Goal: Task Accomplishment & Management: Use online tool/utility

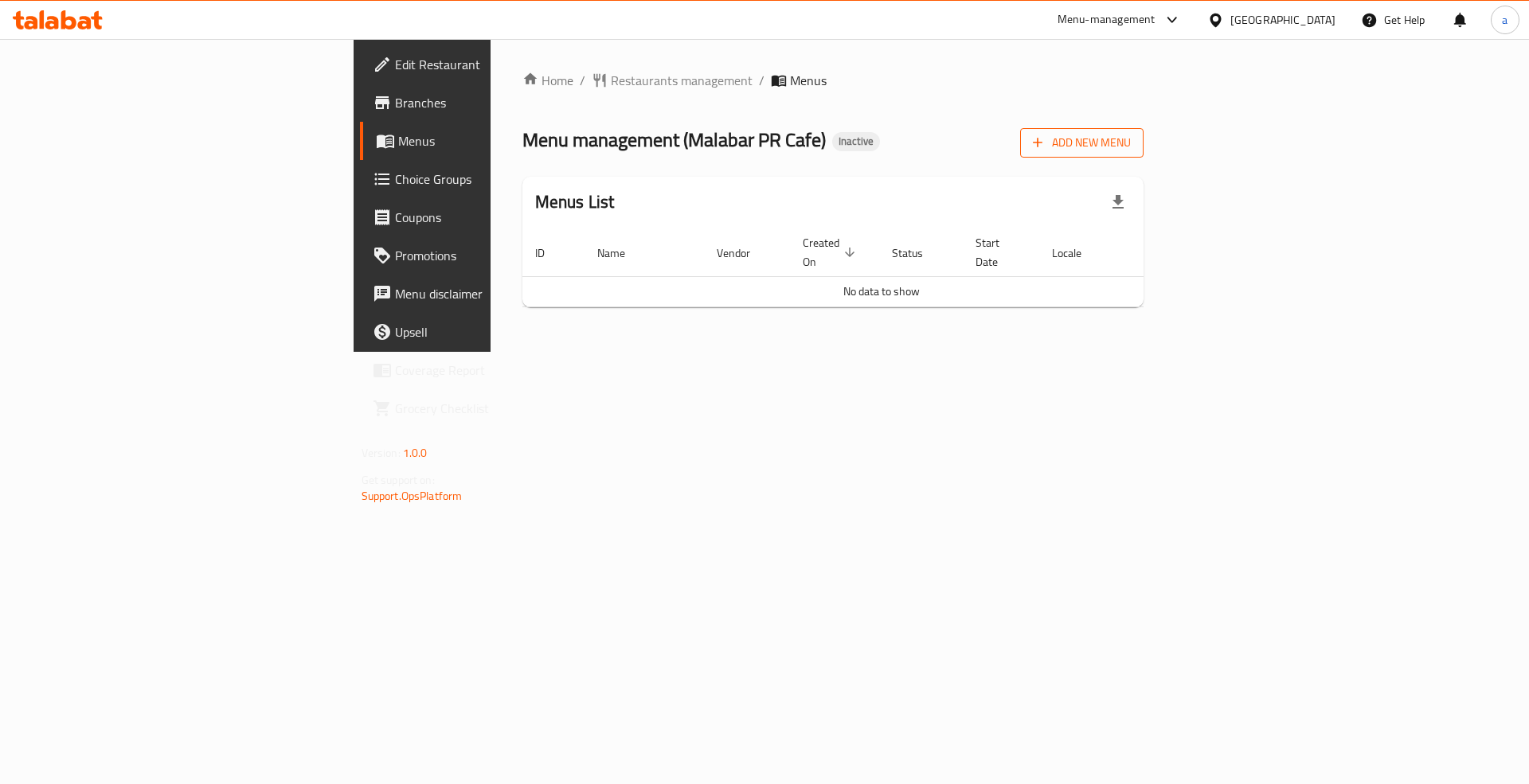
click at [1131, 151] on span "Add New Menu" at bounding box center [1081, 143] width 98 height 20
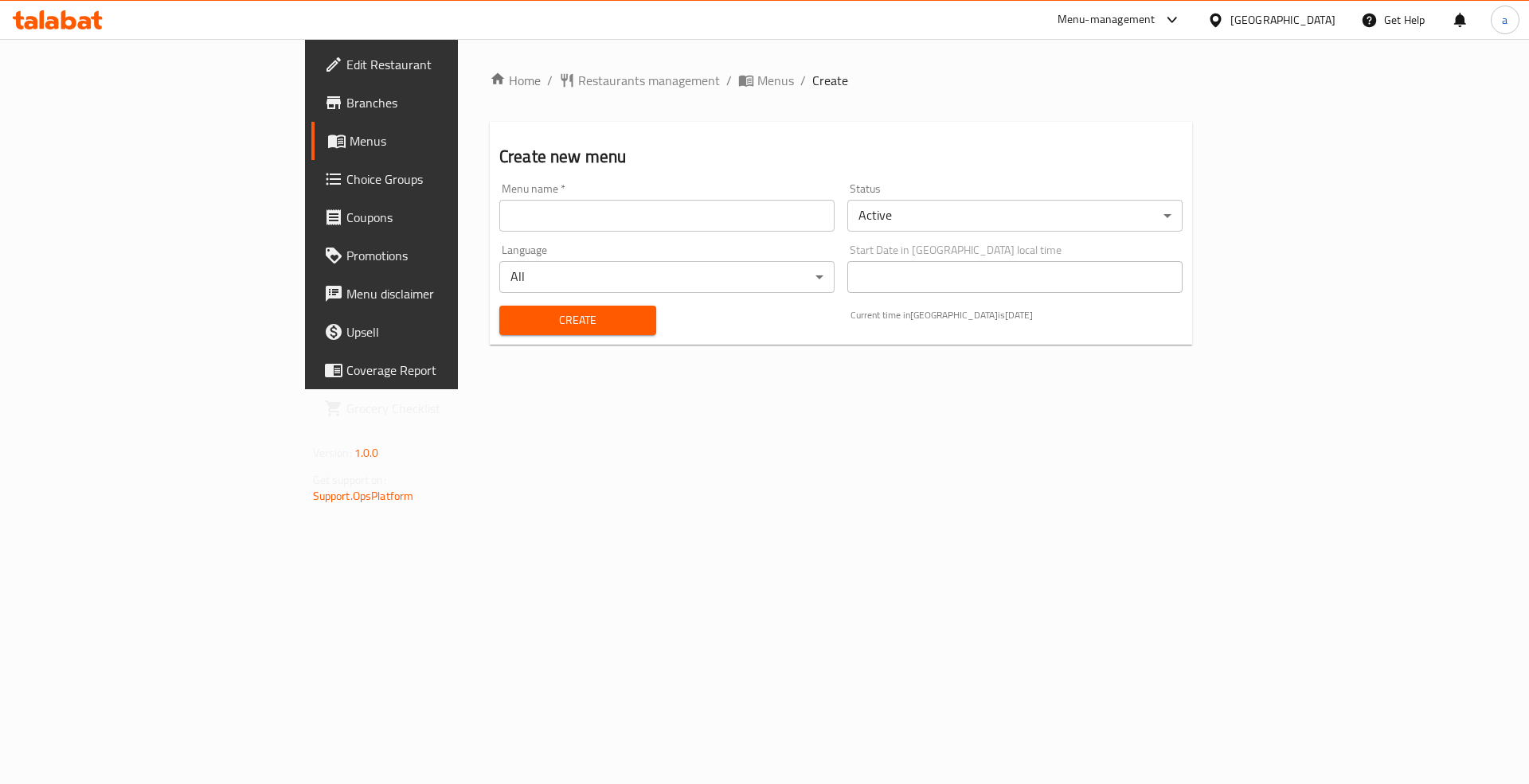
click at [543, 236] on div "Menu name   * Menu name *" at bounding box center [667, 207] width 349 height 61
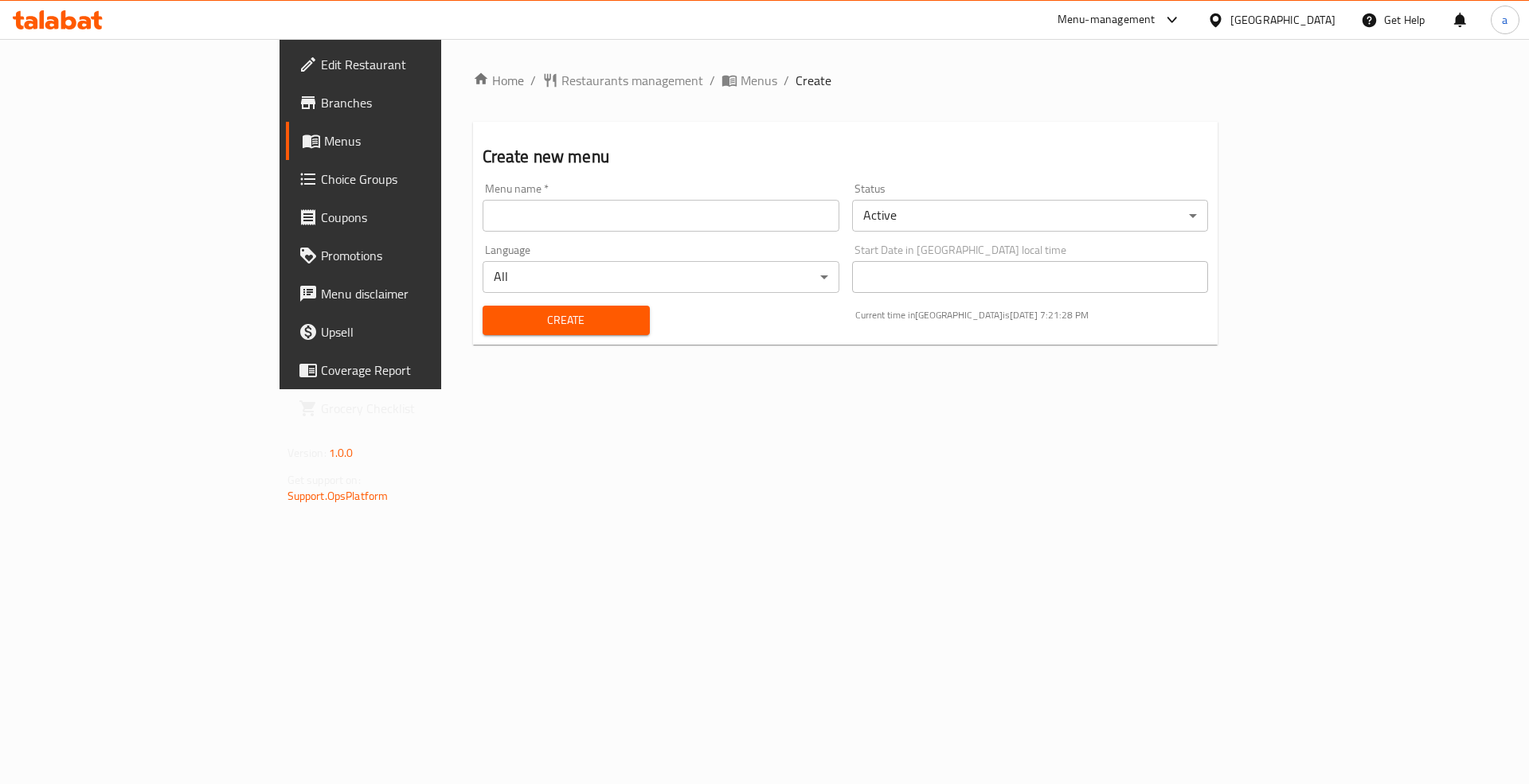
click at [532, 214] on input "text" at bounding box center [661, 215] width 357 height 32
type input "Boda New menu"
click at [485, 303] on div "Create" at bounding box center [566, 320] width 186 height 49
click at [497, 312] on span "Create" at bounding box center [566, 320] width 142 height 20
click at [286, 124] on link "Menus" at bounding box center [411, 141] width 249 height 38
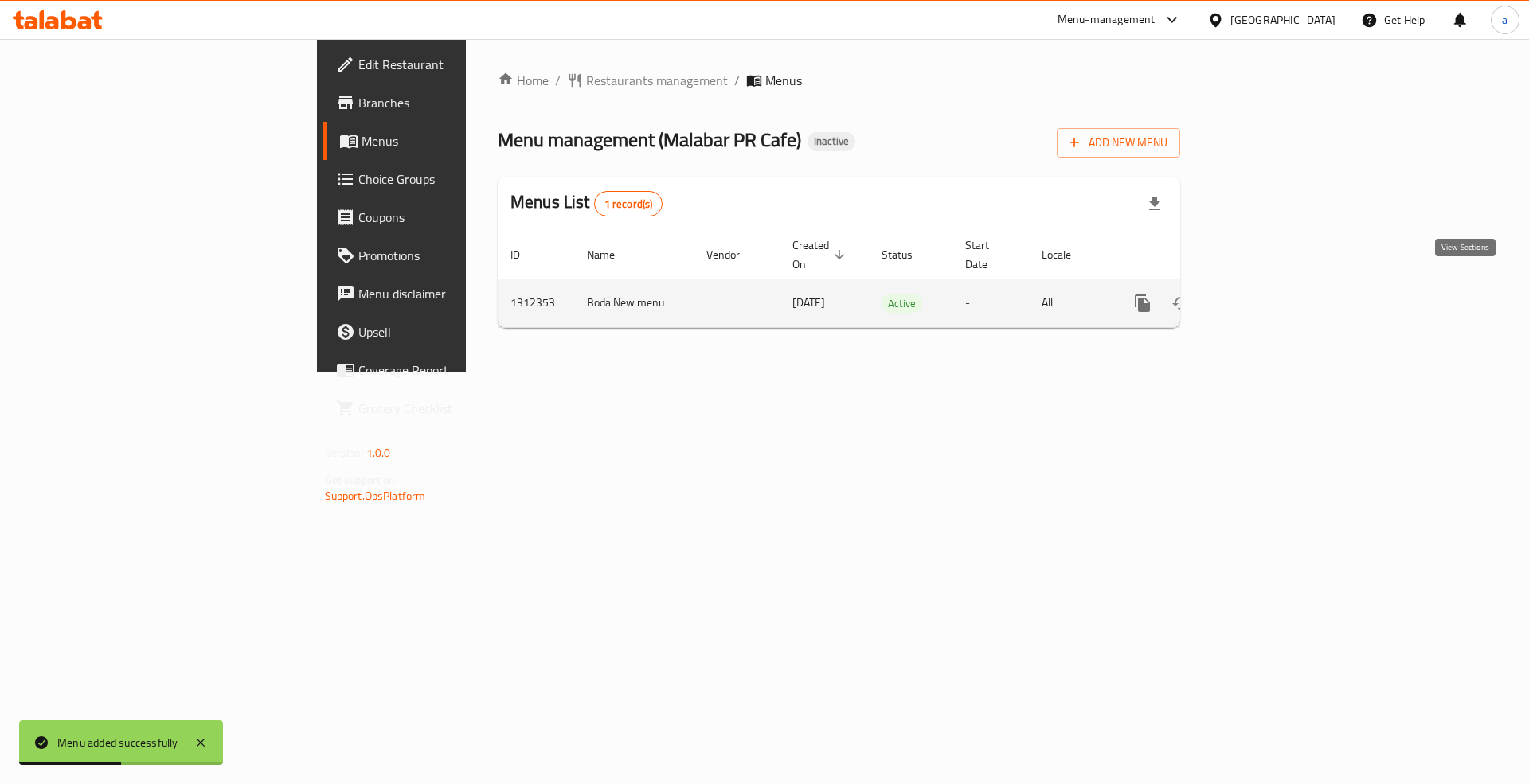
click at [1267, 294] on icon "enhanced table" at bounding box center [1258, 304] width 19 height 19
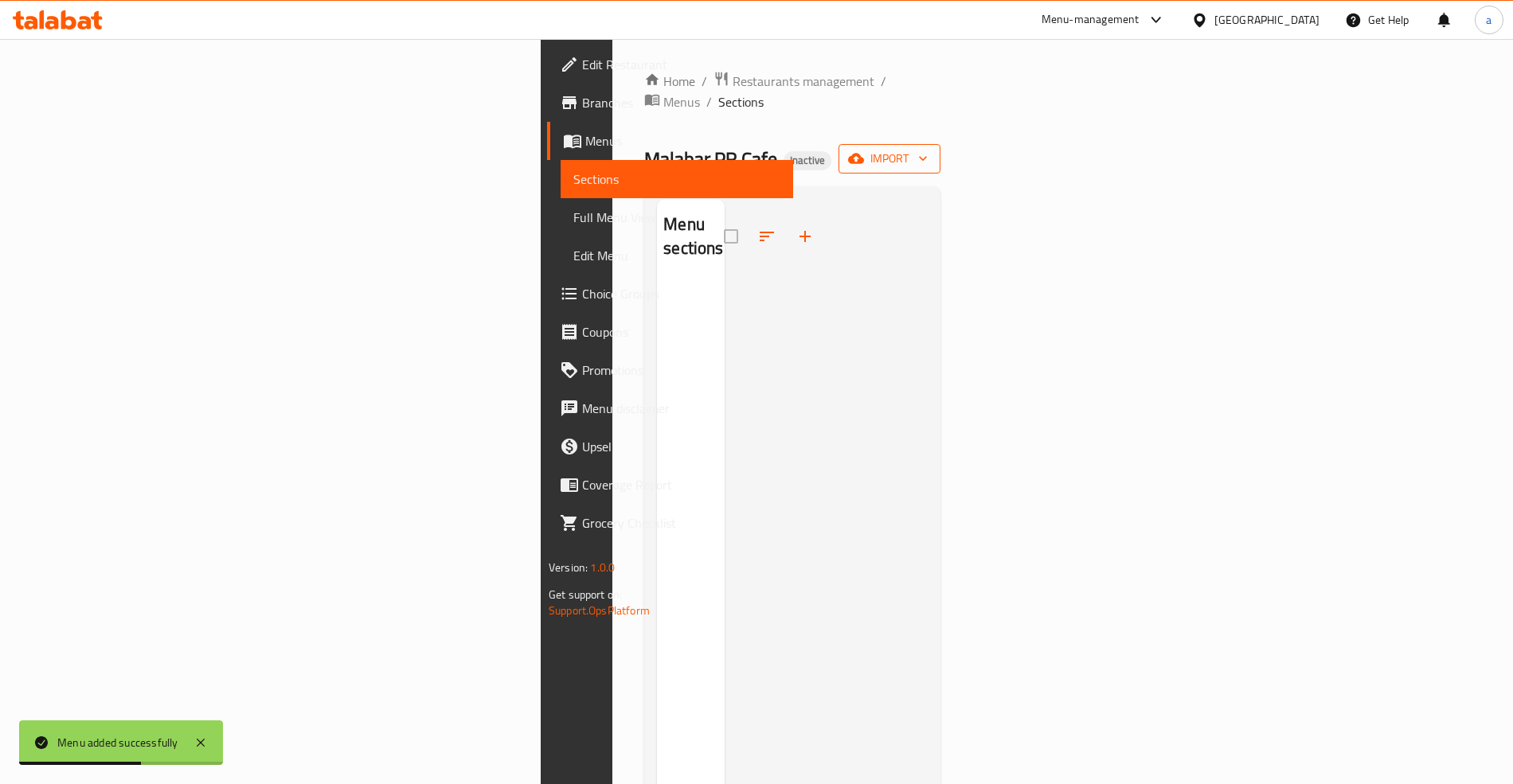
click at [864, 150] on icon "button" at bounding box center [856, 158] width 16 height 16
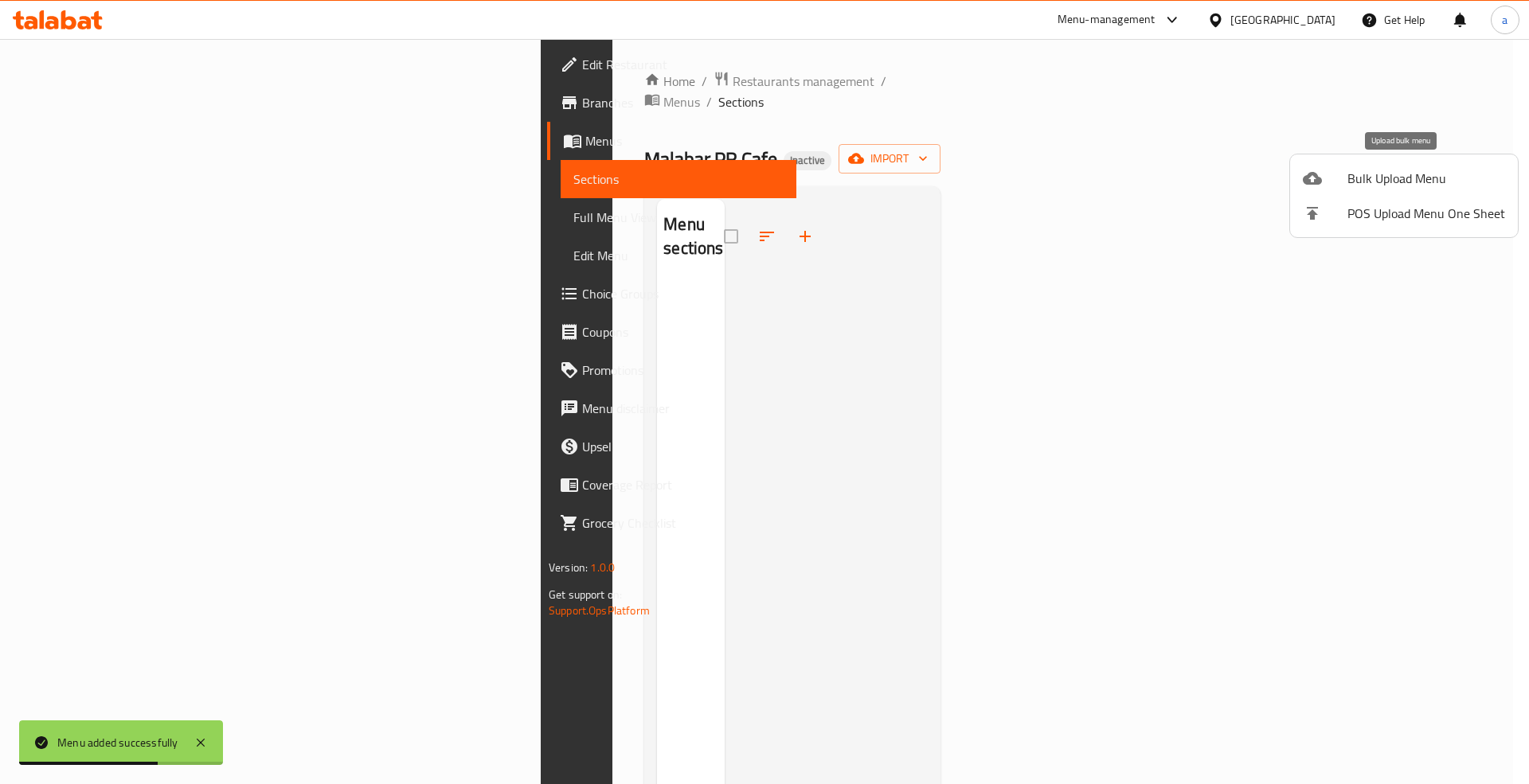
click at [1386, 171] on span "Bulk Upload Menu" at bounding box center [1426, 179] width 157 height 19
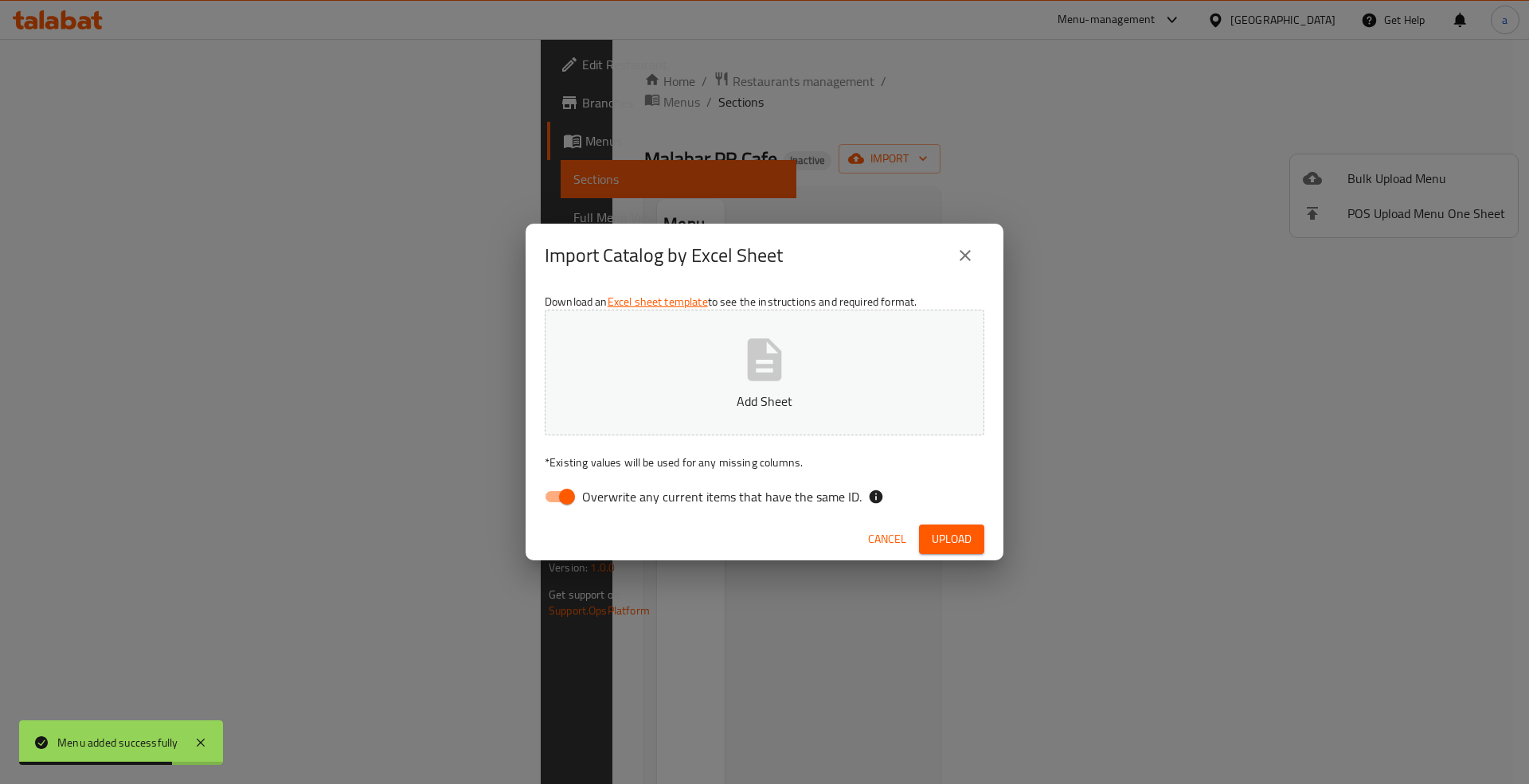
click at [832, 355] on button "Add Sheet" at bounding box center [764, 373] width 440 height 126
click at [631, 487] on span "Overwrite any current items that have the same ID." at bounding box center [722, 497] width 280 height 19
click at [613, 485] on input "Overwrite any current items that have the same ID." at bounding box center [567, 496] width 91 height 30
checkbox input "false"
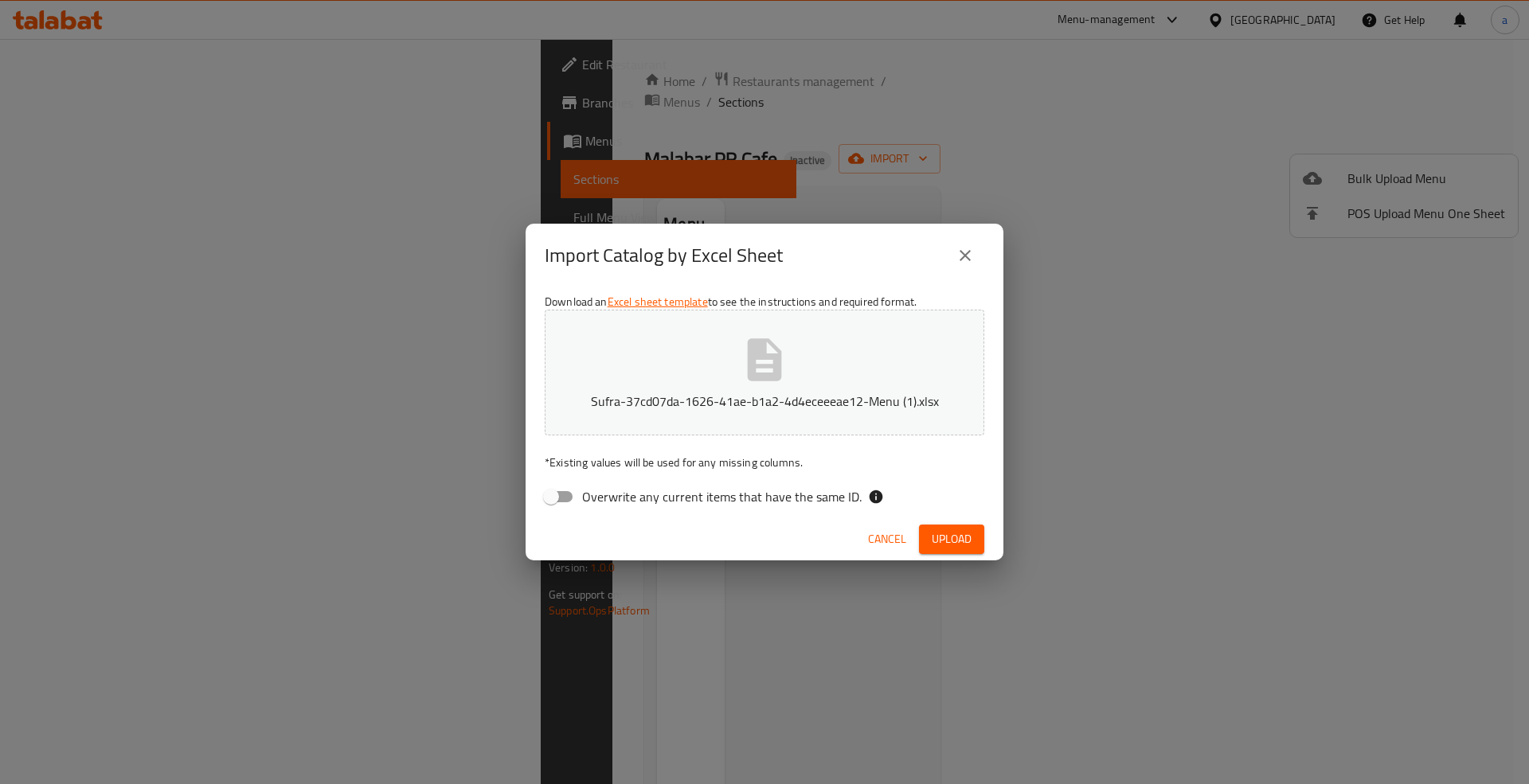
click at [957, 530] on span "Upload" at bounding box center [951, 539] width 40 height 20
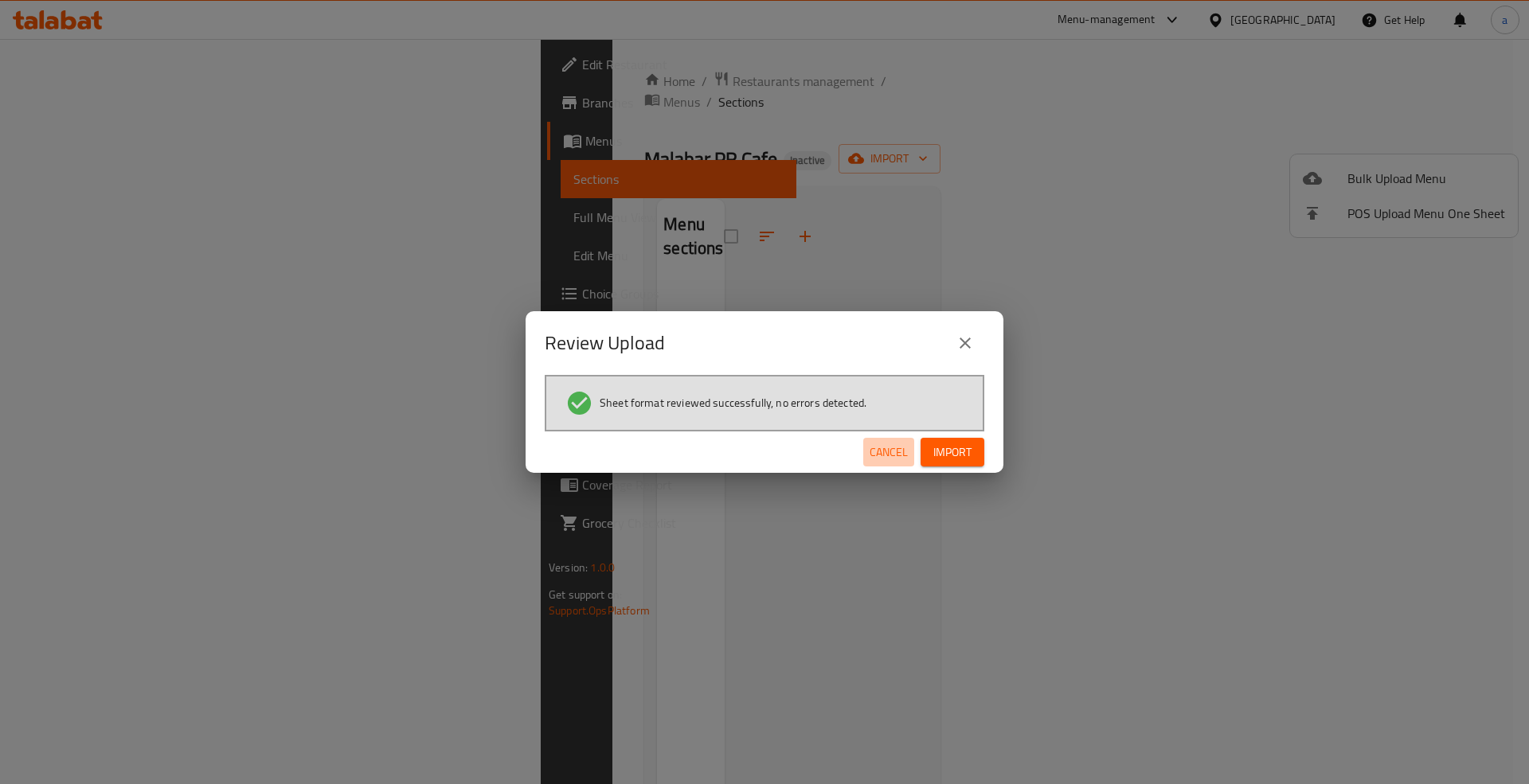
click at [884, 449] on span "Cancel" at bounding box center [888, 452] width 38 height 20
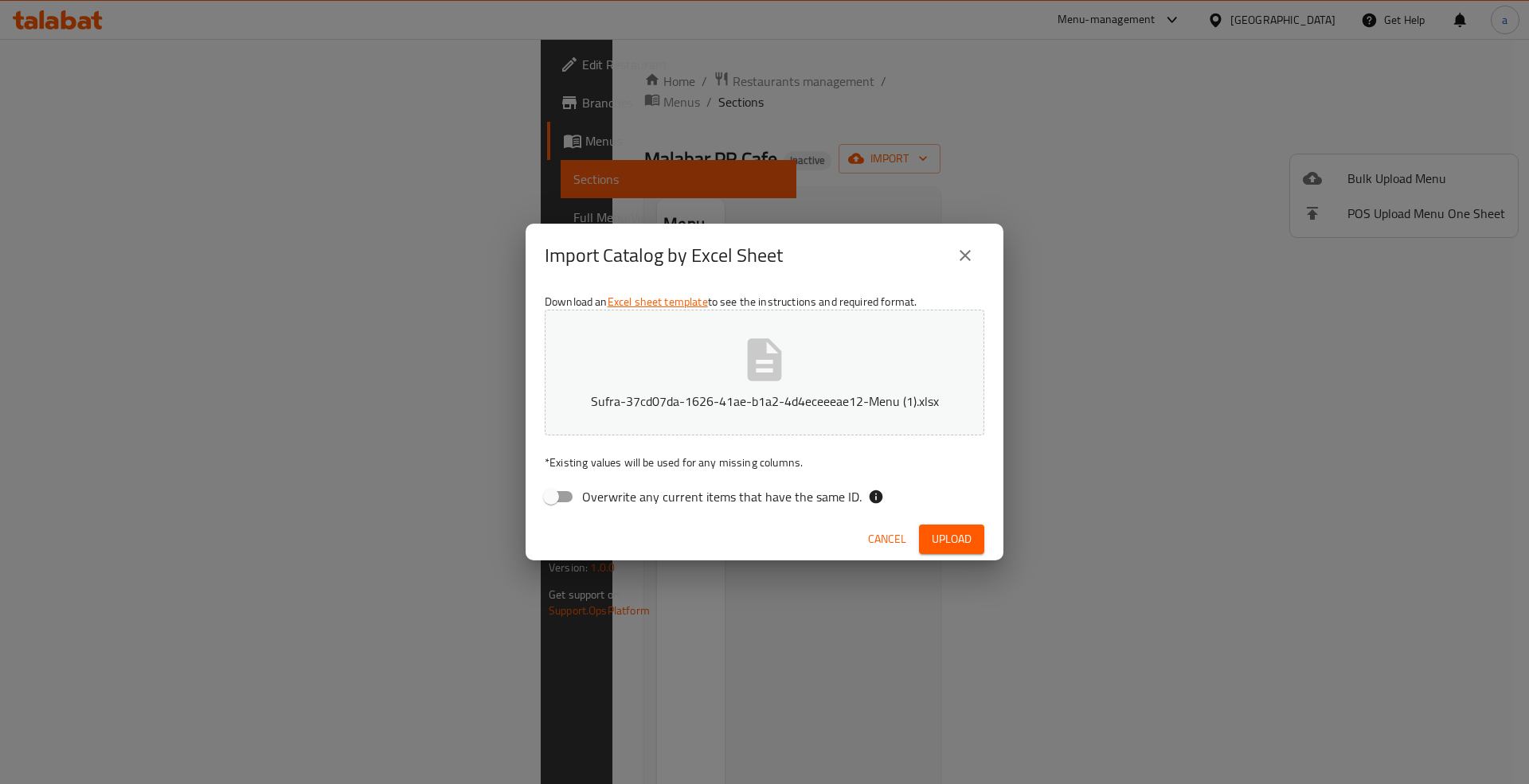
click at [889, 537] on span "Cancel" at bounding box center [886, 539] width 38 height 20
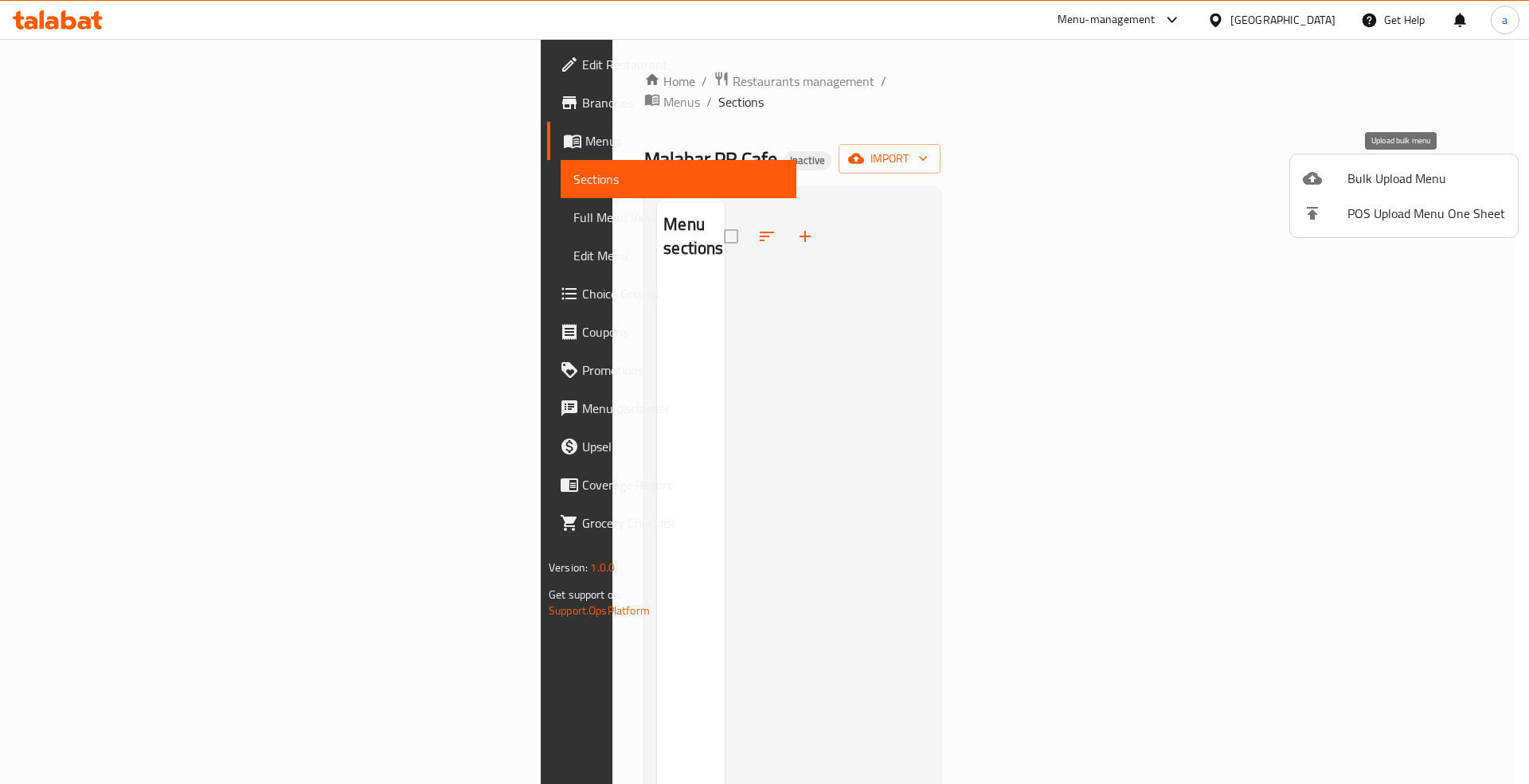
click at [1421, 170] on span "Bulk Upload Menu" at bounding box center [1426, 179] width 157 height 19
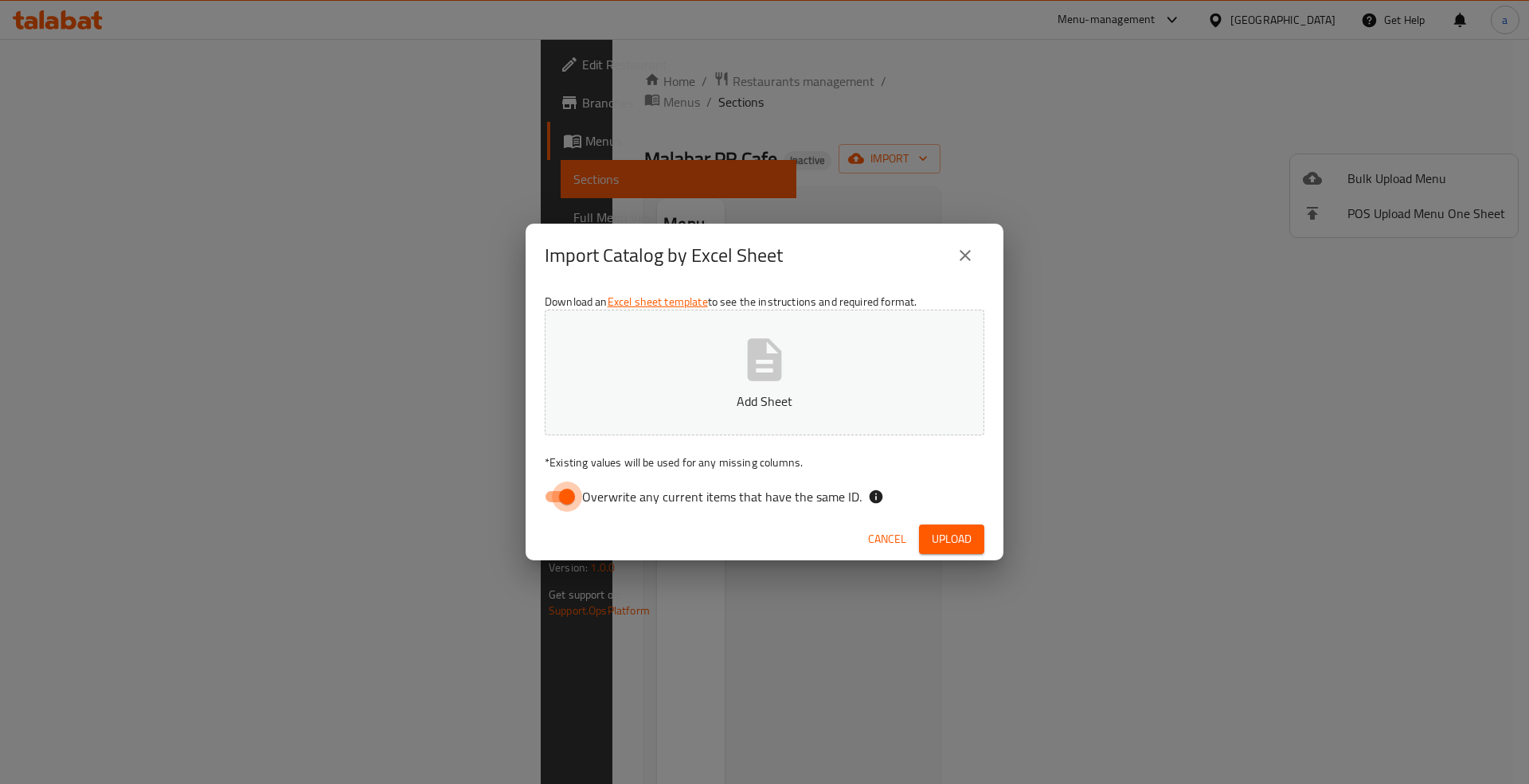
click at [570, 501] on input "Overwrite any current items that have the same ID." at bounding box center [567, 496] width 91 height 30
checkbox input "false"
click at [642, 408] on p "Add Sheet" at bounding box center [765, 402] width 390 height 19
click at [954, 544] on span "Upload" at bounding box center [951, 539] width 40 height 20
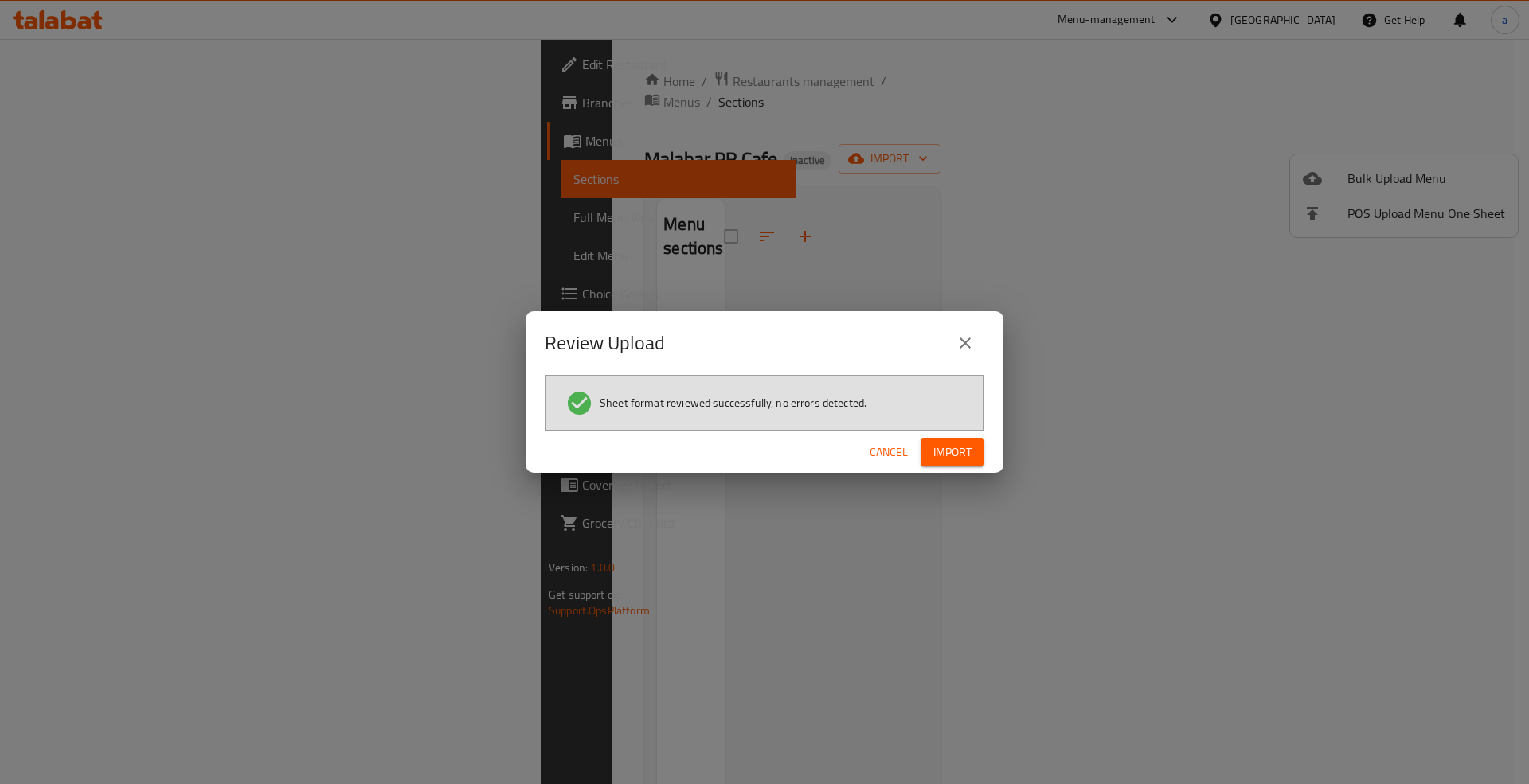
click at [951, 463] on button "Import" at bounding box center [952, 452] width 64 height 29
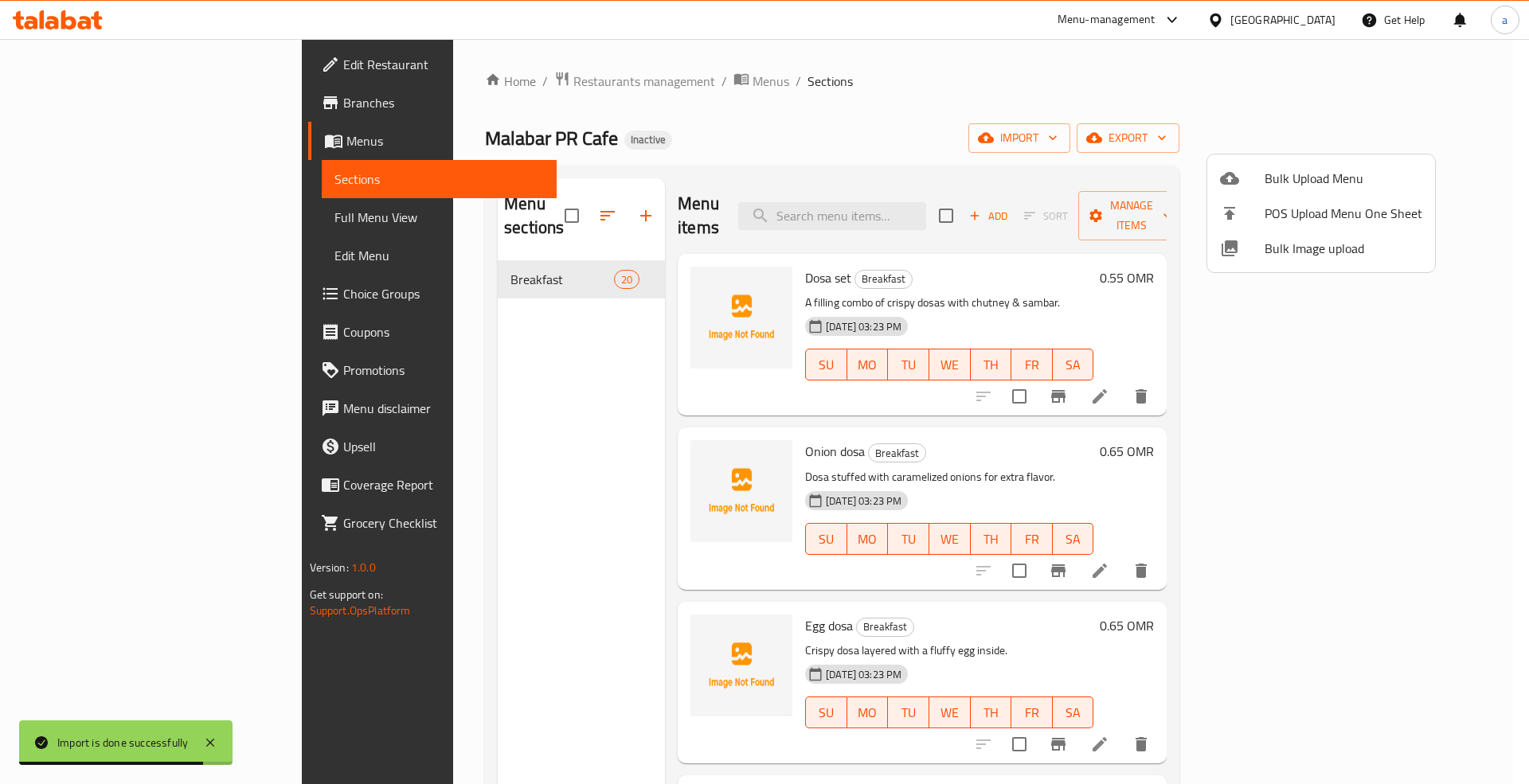
click at [1488, 263] on div at bounding box center [764, 392] width 1529 height 784
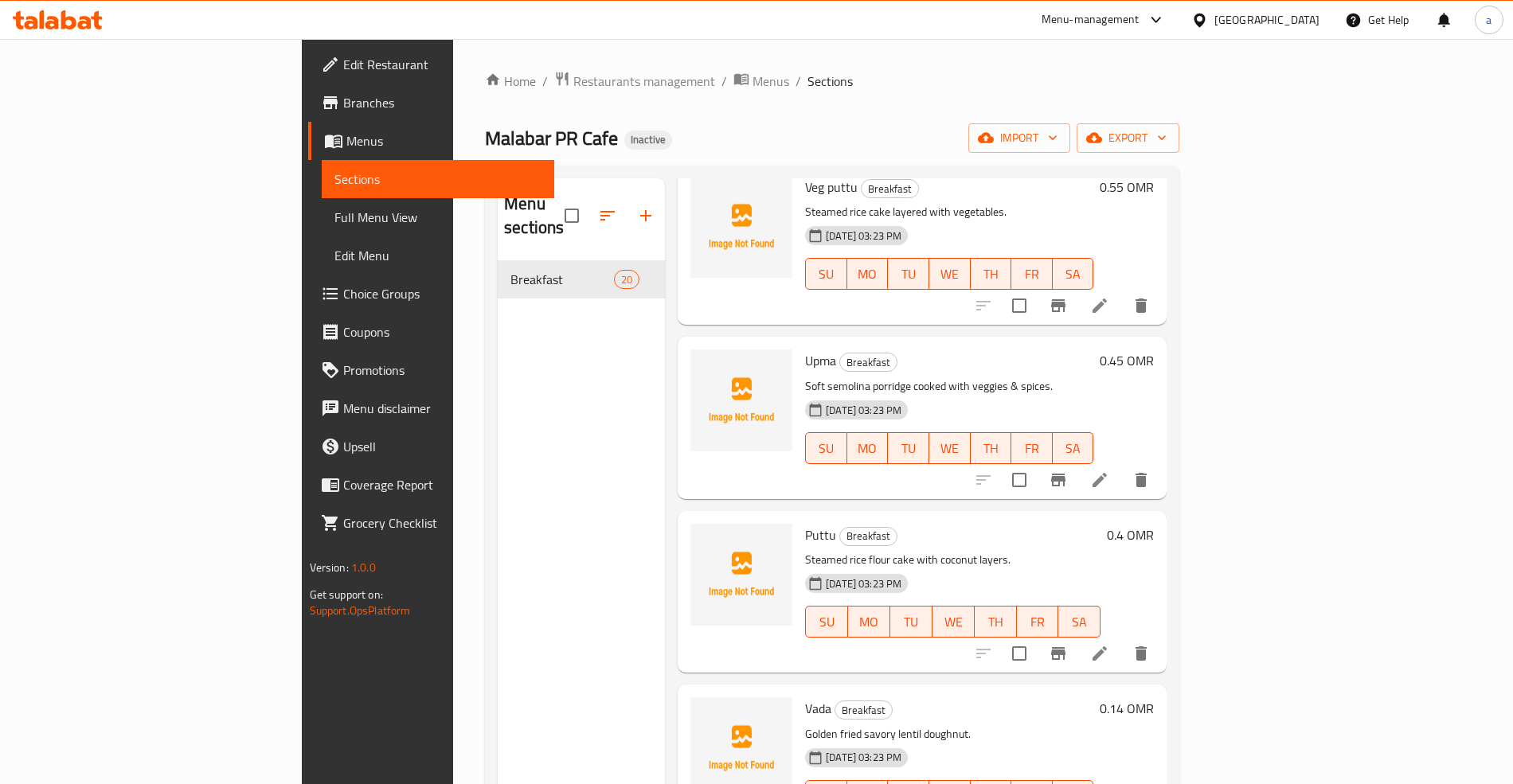
scroll to position [2732, 0]
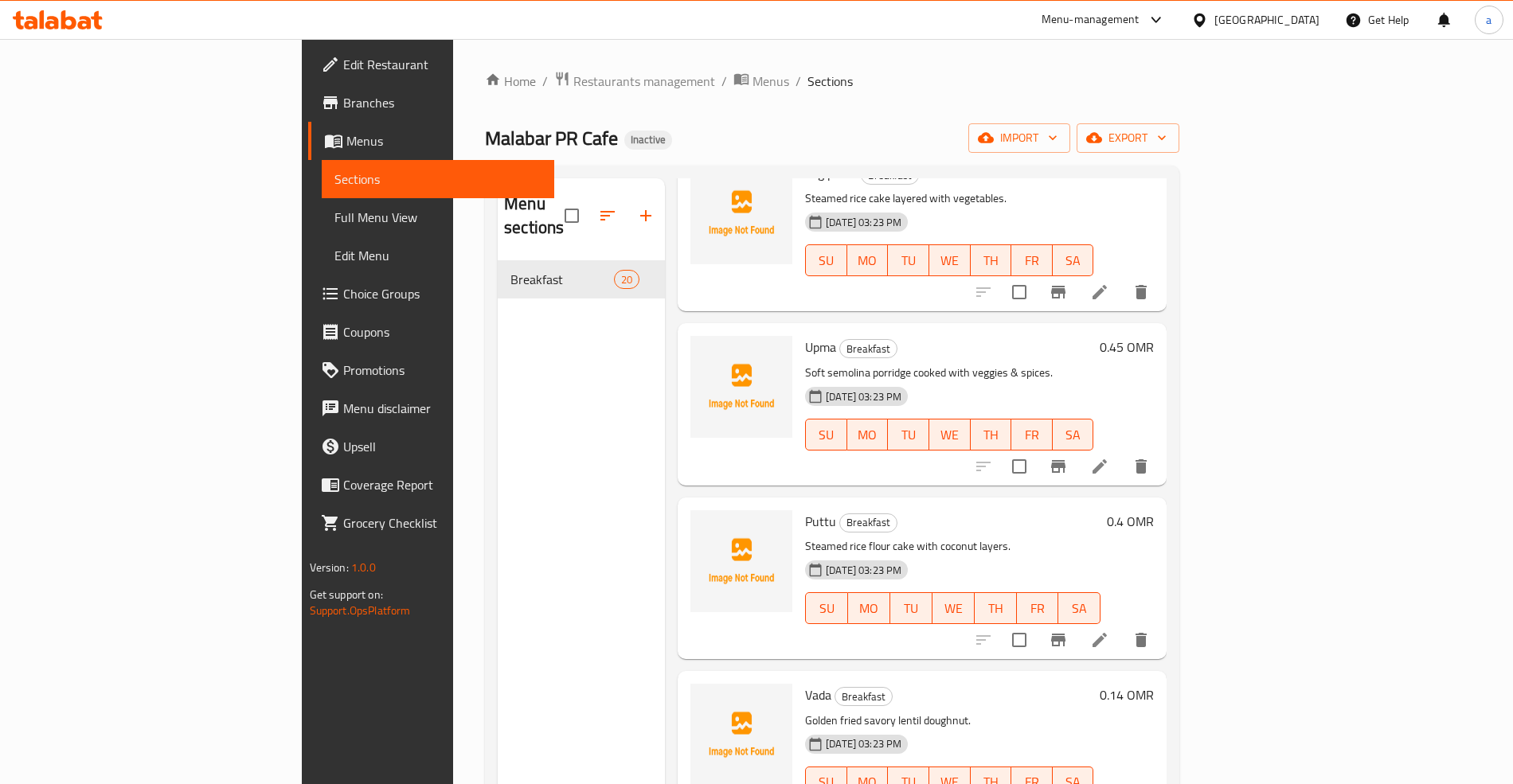
click at [335, 214] on span "Full Menu View" at bounding box center [438, 217] width 207 height 19
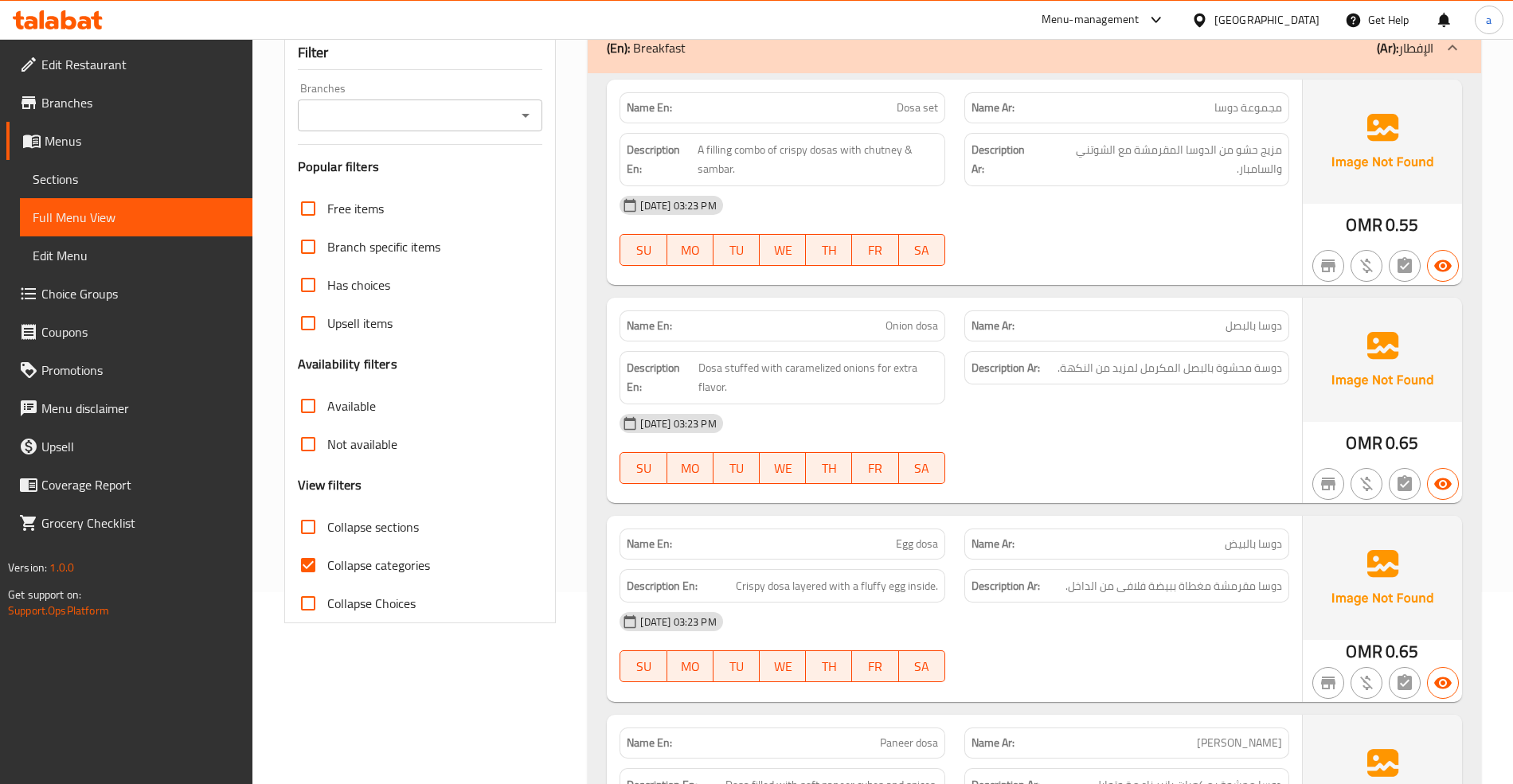
scroll to position [318, 0]
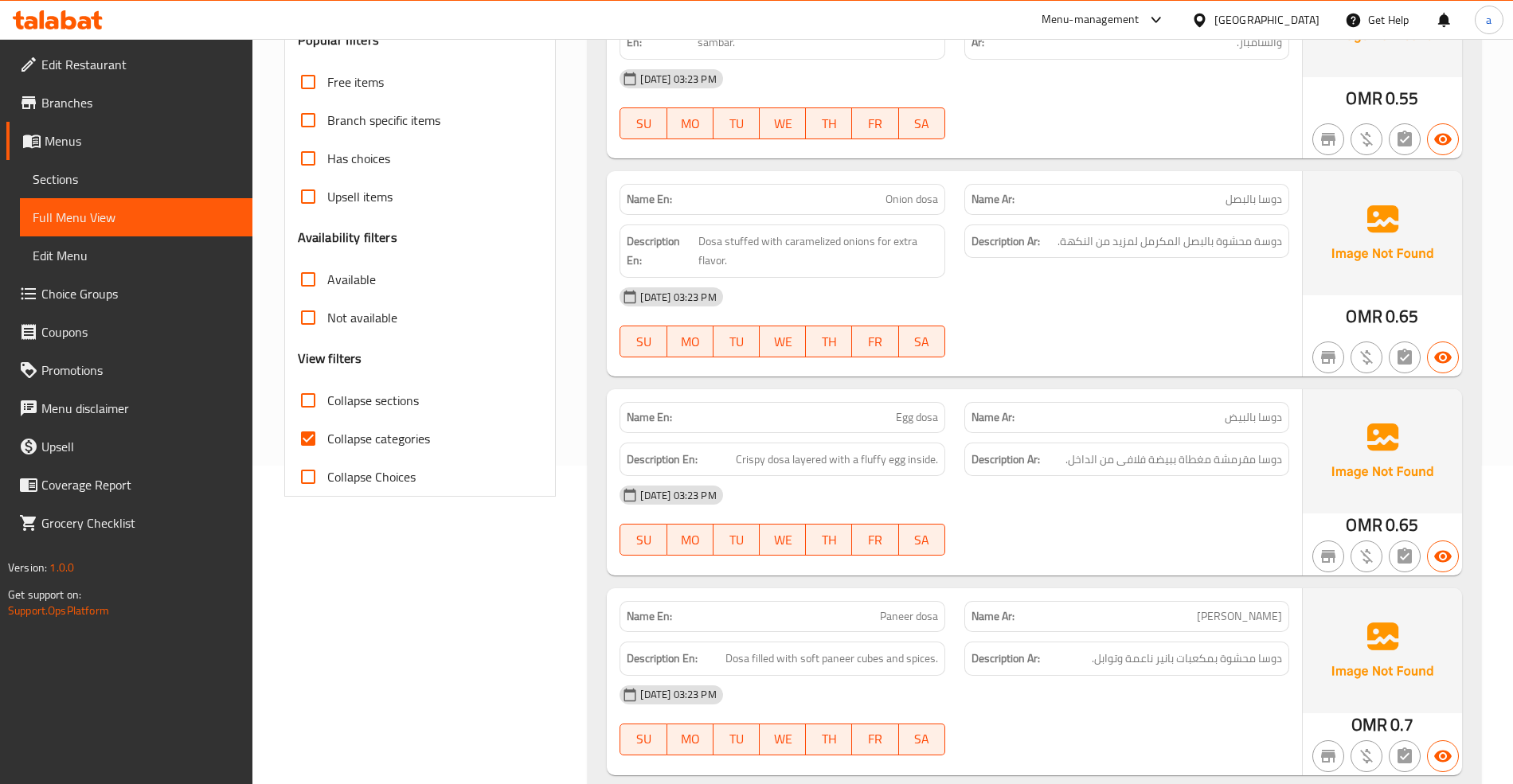
click at [320, 441] on input "Collapse categories" at bounding box center [308, 438] width 38 height 38
checkbox input "false"
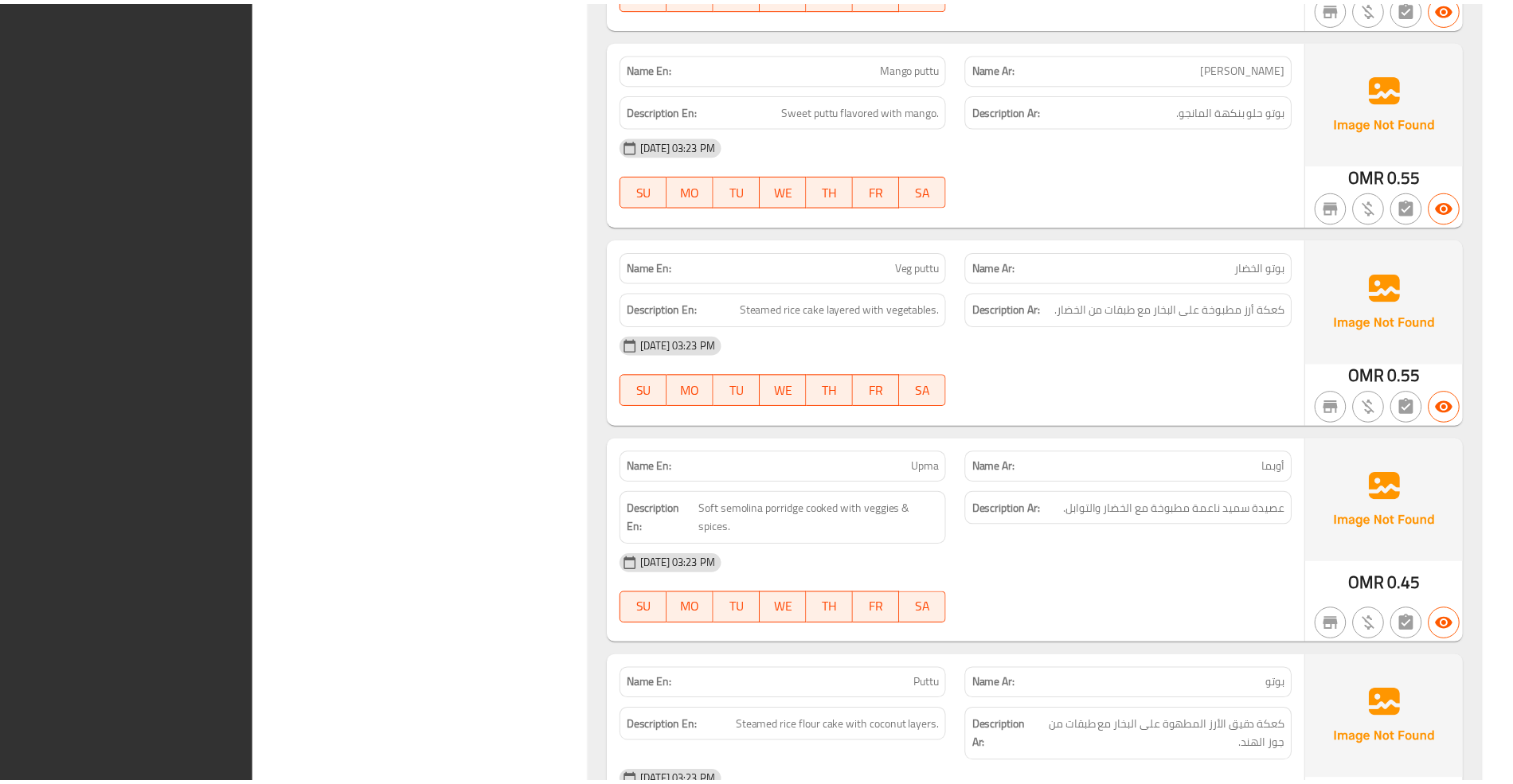
scroll to position [3669, 0]
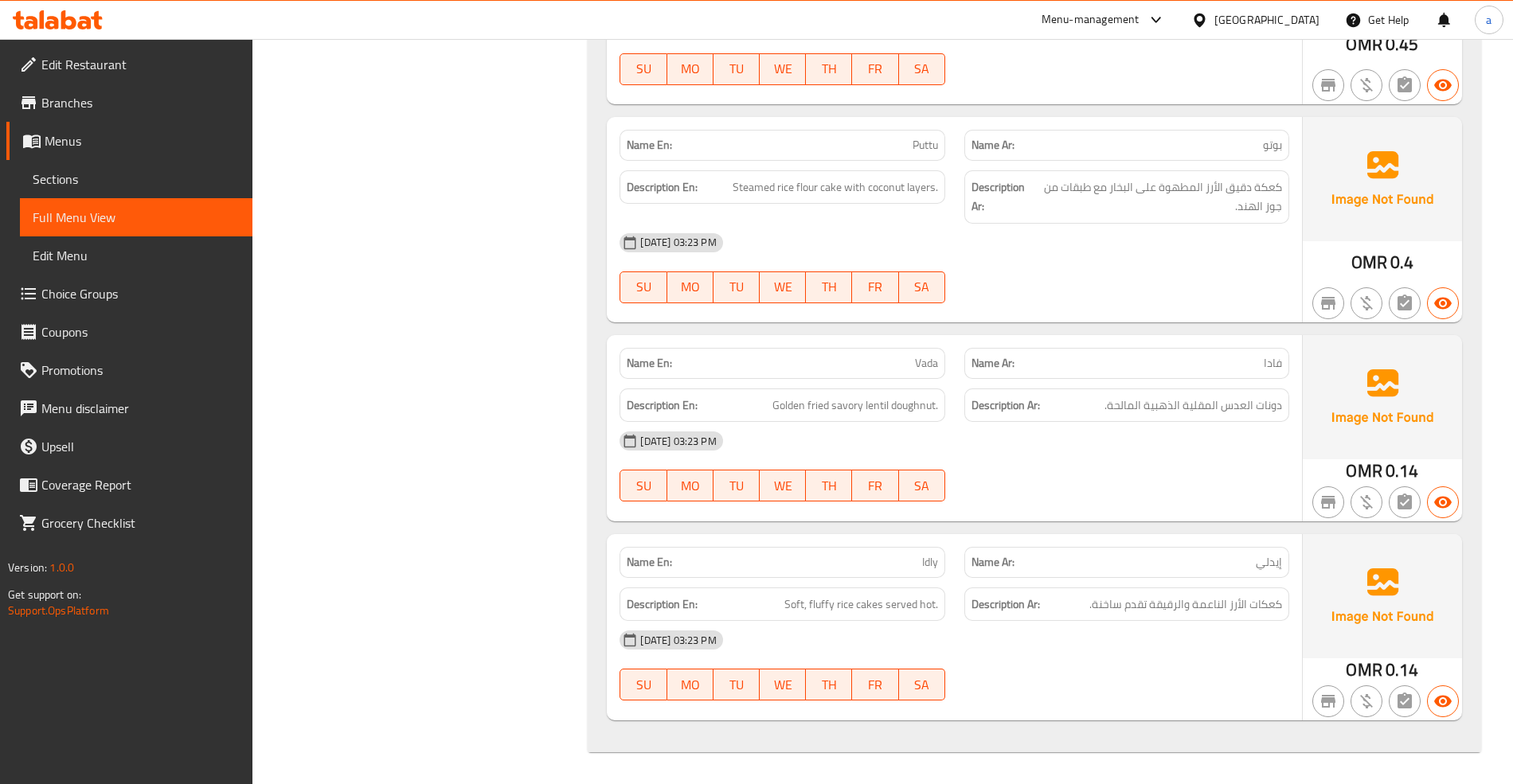
click at [93, 113] on link "Branches" at bounding box center [129, 102] width 246 height 38
